Goal: Information Seeking & Learning: Check status

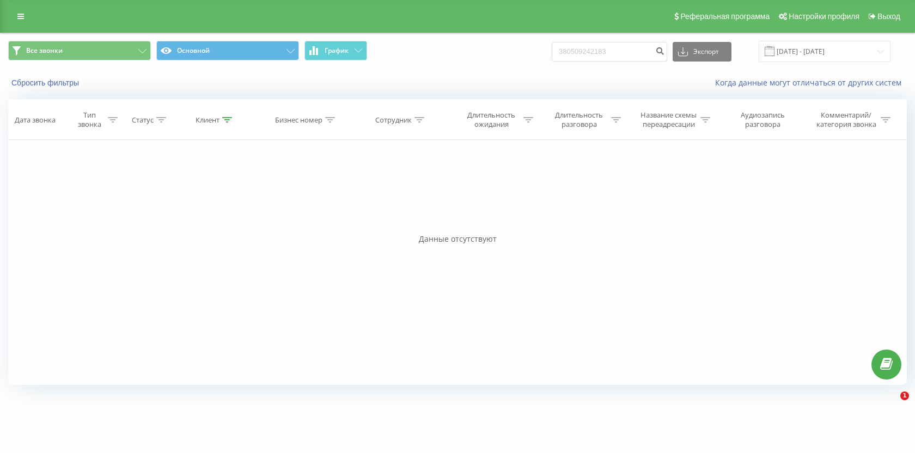
click at [654, 54] on input "380509242183" at bounding box center [609, 52] width 115 height 20
type input "380938693158"
click at [664, 49] on icon "submit" at bounding box center [659, 49] width 9 height 7
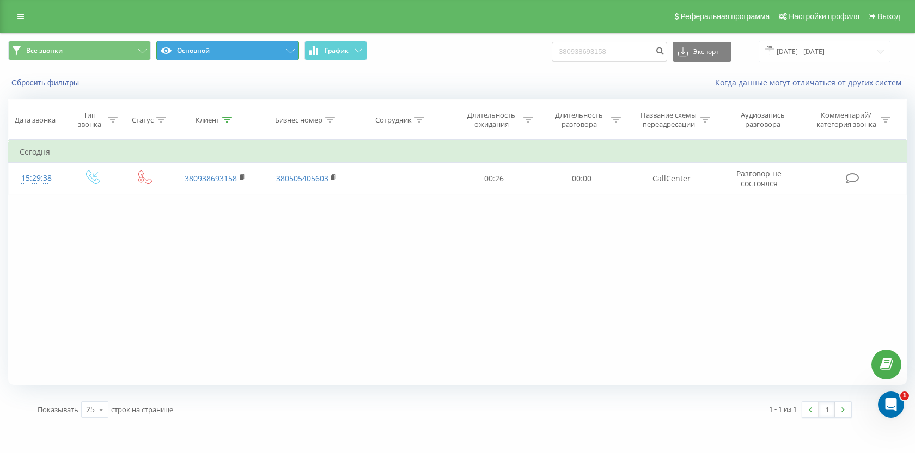
click at [223, 48] on button "Основной" at bounding box center [227, 51] width 143 height 20
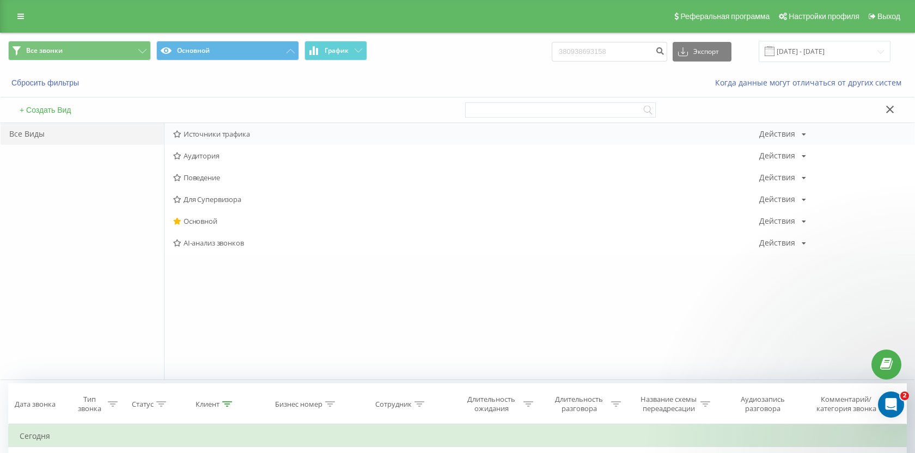
click at [222, 131] on span "Источники трафика" at bounding box center [466, 134] width 586 height 8
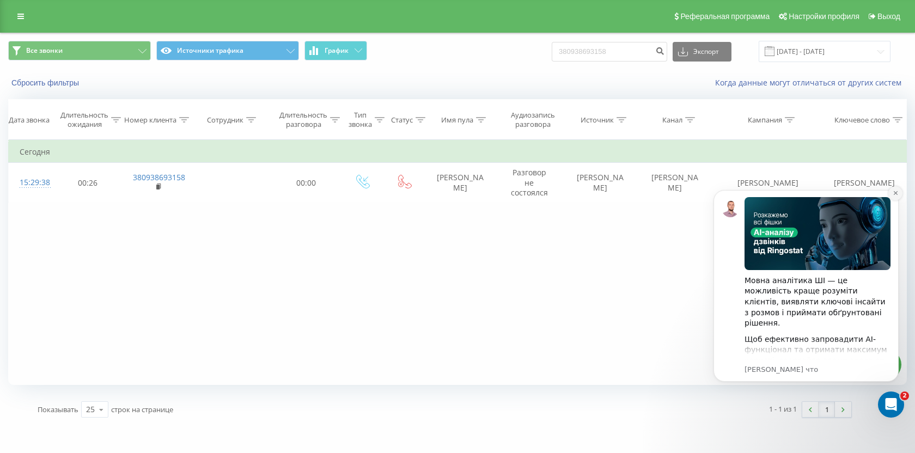
click at [899, 196] on button "Dismiss notification" at bounding box center [895, 193] width 14 height 14
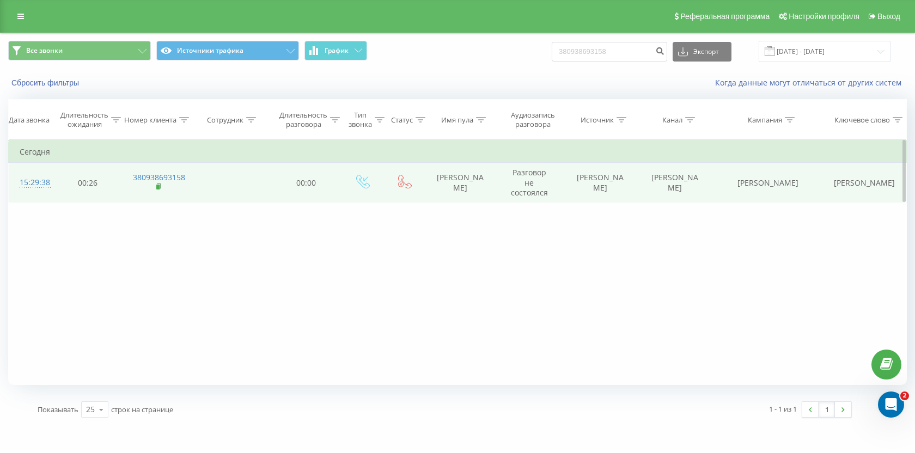
click at [157, 191] on span at bounding box center [159, 187] width 6 height 10
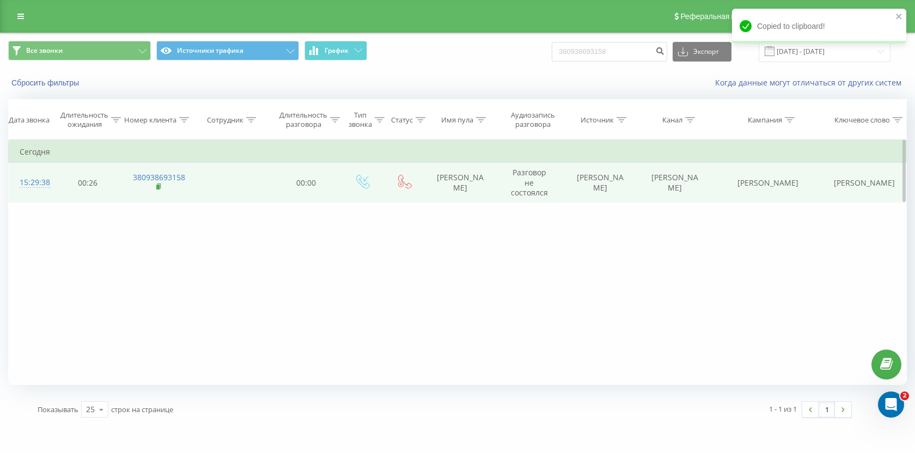
click at [157, 184] on icon at bounding box center [159, 186] width 4 height 5
